Goal: Task Accomplishment & Management: Manage account settings

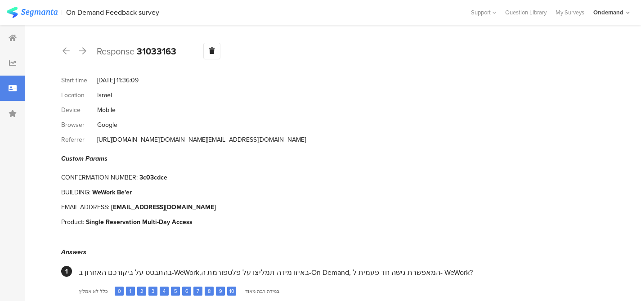
click at [113, 49] on span "Response" at bounding box center [116, 51] width 38 height 13
click at [161, 50] on b "31033163" at bounding box center [157, 51] width 40 height 13
click at [67, 50] on icon at bounding box center [66, 51] width 7 height 8
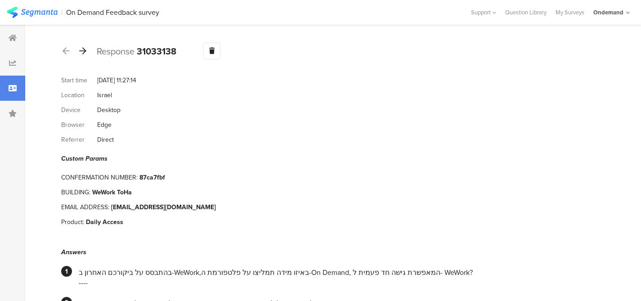
click at [86, 49] on div at bounding box center [83, 51] width 10 height 14
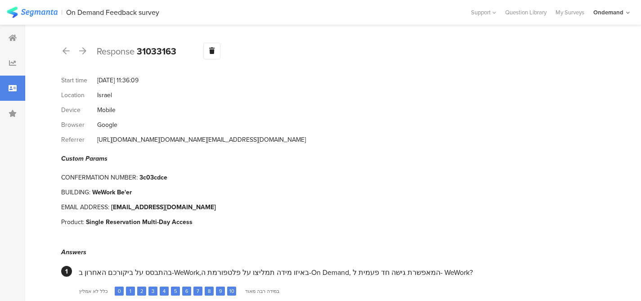
click at [572, 16] on section "| On Demand Feedback survey Help Center Live Chat Support Question Library My S…" at bounding box center [320, 12] width 641 height 25
click at [572, 14] on div "My Surveys" at bounding box center [570, 12] width 38 height 9
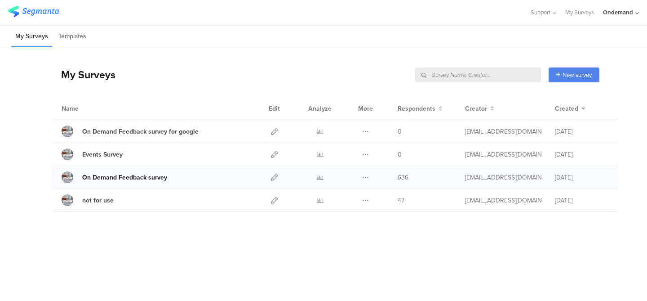
click at [161, 178] on div "On Demand Feedback survey" at bounding box center [124, 177] width 85 height 9
click at [621, 15] on div "Ondemand" at bounding box center [618, 12] width 30 height 9
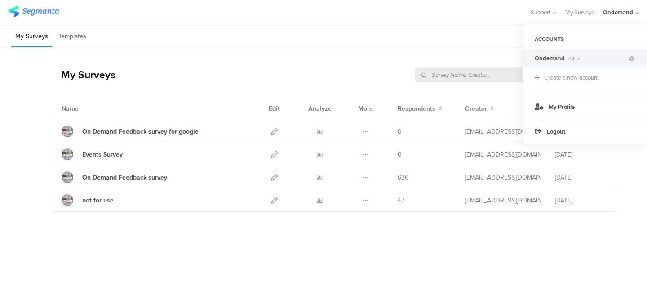
click at [31, 19] on link at bounding box center [33, 13] width 51 height 14
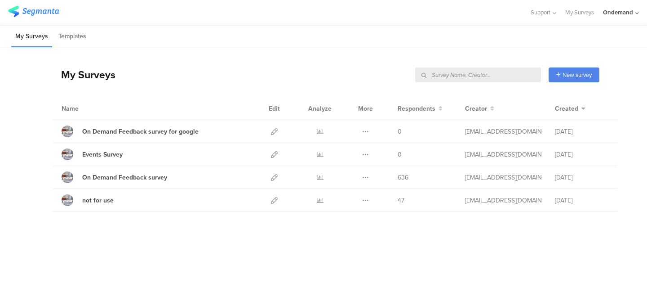
click at [31, 10] on img at bounding box center [33, 11] width 51 height 11
click at [69, 43] on li "Templates" at bounding box center [72, 36] width 36 height 21
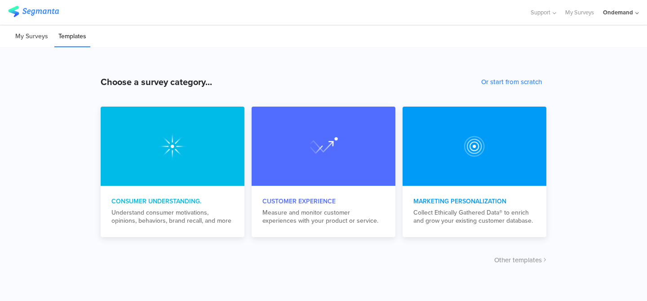
click at [42, 38] on li "My Surveys" at bounding box center [31, 36] width 41 height 21
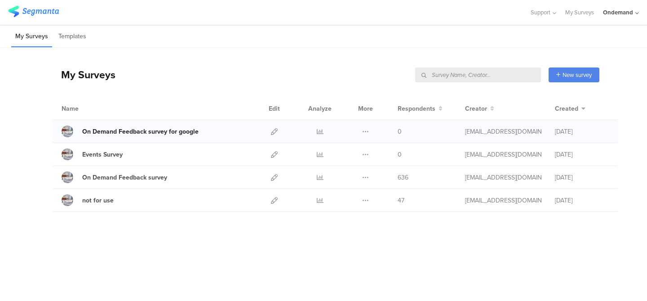
click at [153, 134] on div "On Demand Feedback survey for google" at bounding box center [140, 131] width 116 height 9
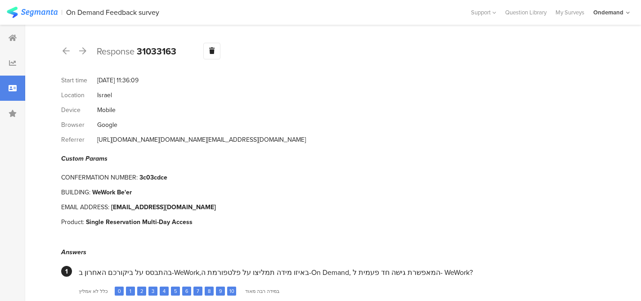
click at [105, 97] on div "Israel" at bounding box center [104, 94] width 15 height 9
click at [163, 212] on div "[EMAIL_ADDRESS][DOMAIN_NAME]" at bounding box center [163, 206] width 105 height 9
click at [163, 212] on div "shiranharush84@gmail.com" at bounding box center [163, 206] width 105 height 9
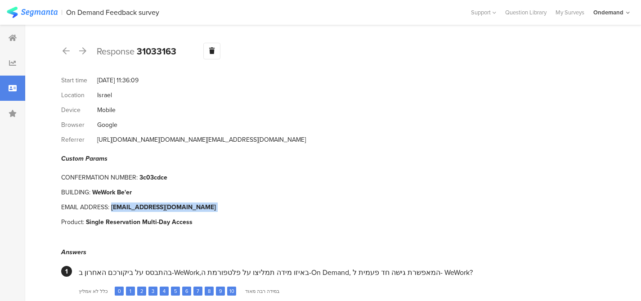
copy div "shiranharush84@gmail.com"
